Goal: Navigation & Orientation: Find specific page/section

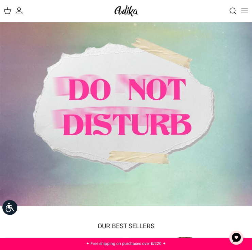
click at [245, 9] on line "Toggle menu" at bounding box center [245, 9] width 6 height 0
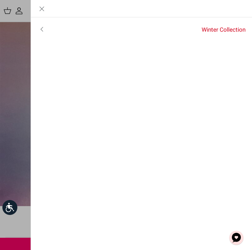
click at [44, 27] on icon "Toggle menu" at bounding box center [42, 29] width 8 height 8
click at [227, 29] on font "For all items" at bounding box center [230, 30] width 32 height 9
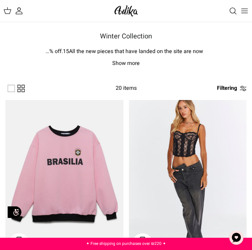
click at [238, 15] on button "Toggle menu" at bounding box center [244, 10] width 15 height 15
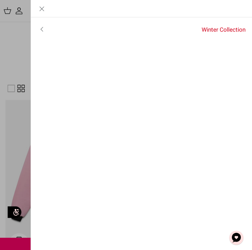
click at [217, 30] on font "Winter Collection" at bounding box center [224, 30] width 44 height 9
click at [217, 30] on font "For all items" at bounding box center [230, 30] width 32 height 9
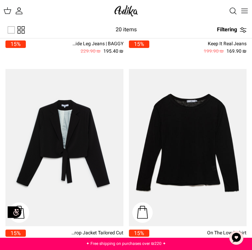
scroll to position [1412, 0]
